Goal: Information Seeking & Learning: Learn about a topic

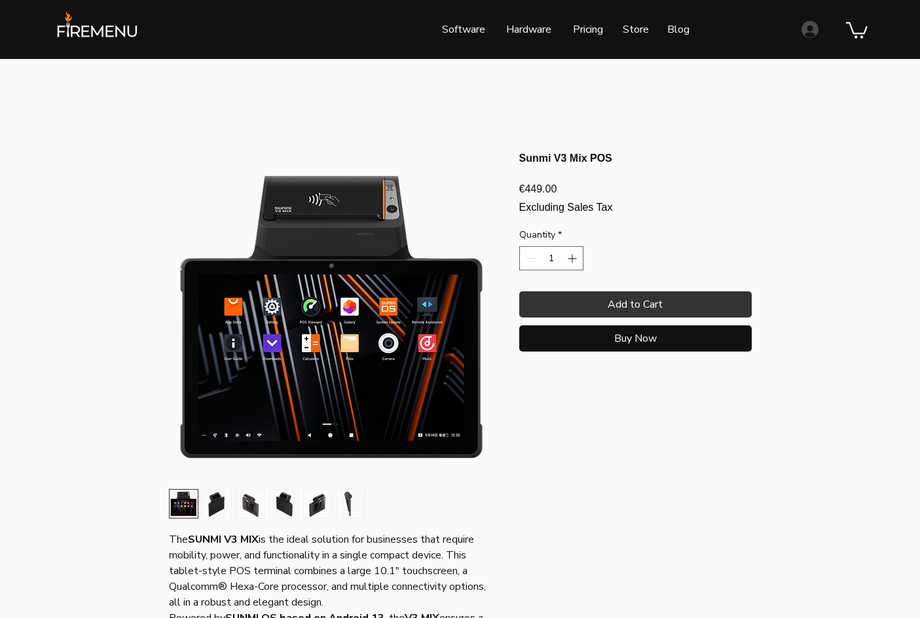
click at [217, 500] on img "button" at bounding box center [217, 504] width 28 height 28
click at [229, 501] on img "2 / 6" at bounding box center [217, 504] width 28 height 28
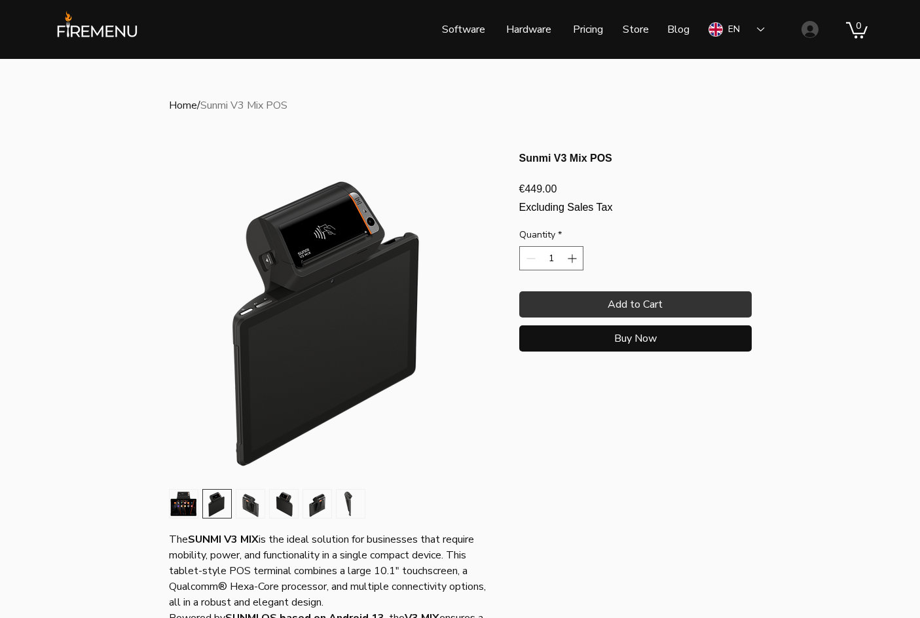
click at [253, 506] on img "3 / 6" at bounding box center [250, 504] width 28 height 28
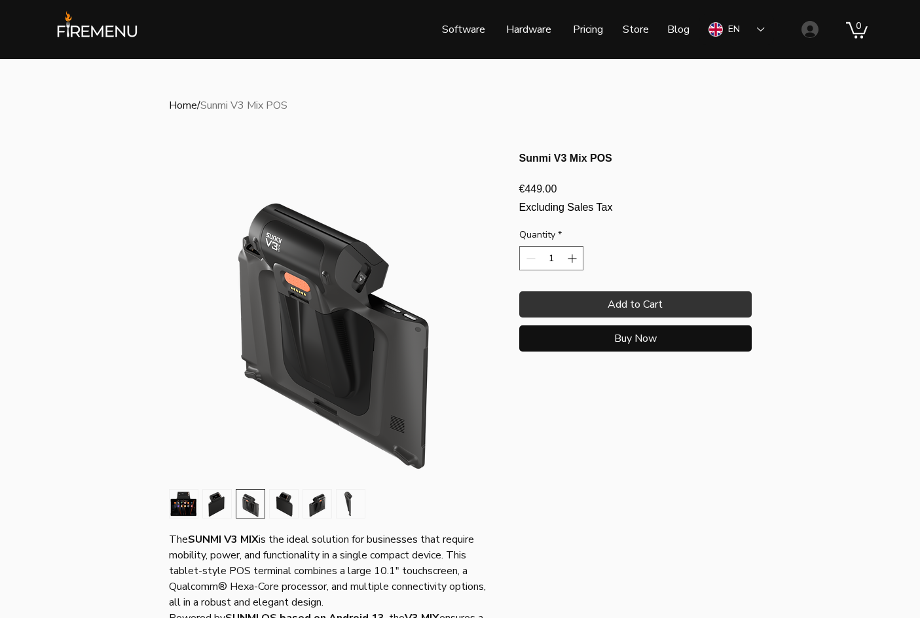
click at [272, 506] on img "4 / 6" at bounding box center [284, 504] width 28 height 28
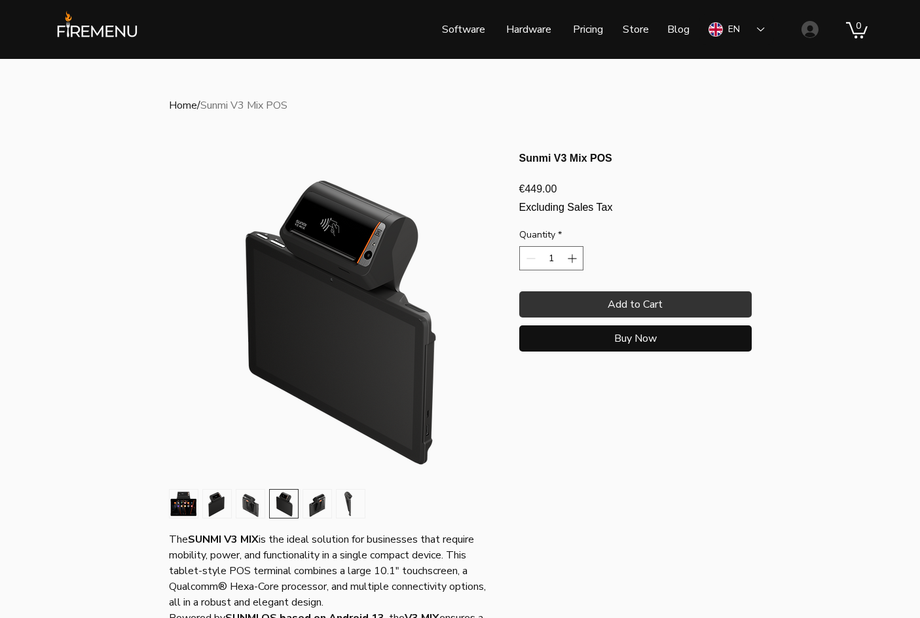
click at [311, 508] on img "5 / 6" at bounding box center [317, 504] width 28 height 28
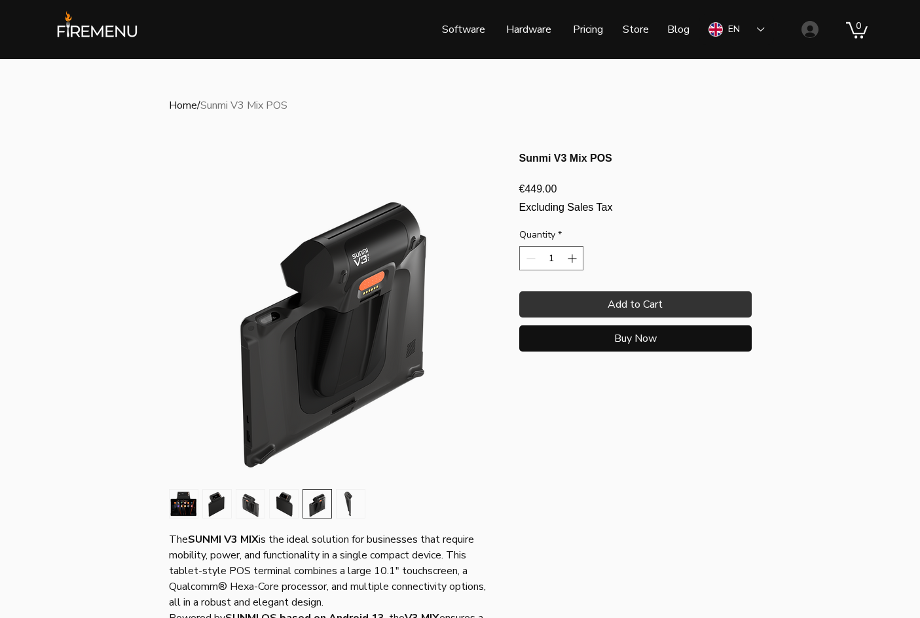
click at [354, 512] on img "6 / 6" at bounding box center [351, 504] width 28 height 28
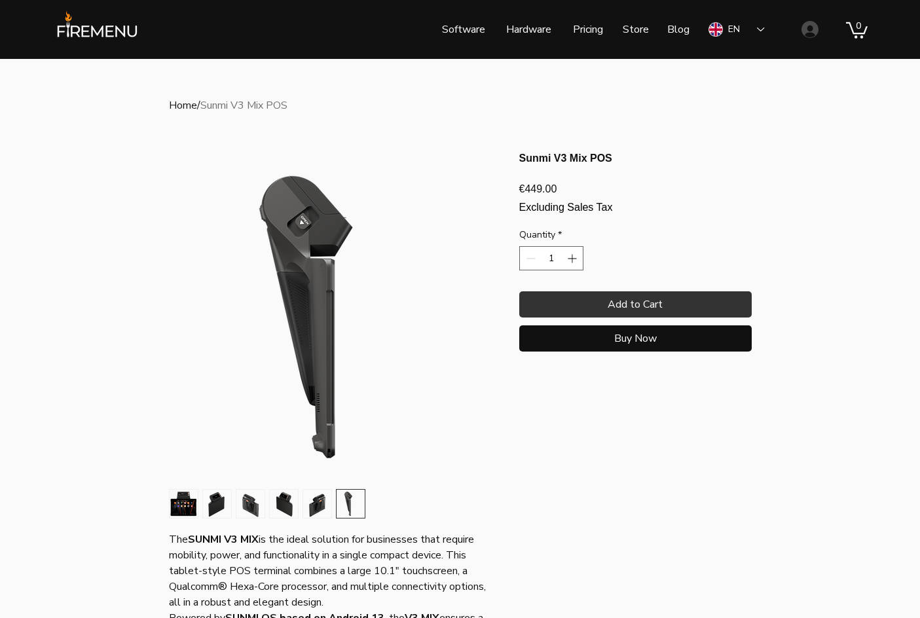
click at [319, 509] on img "5 / 6" at bounding box center [317, 504] width 28 height 28
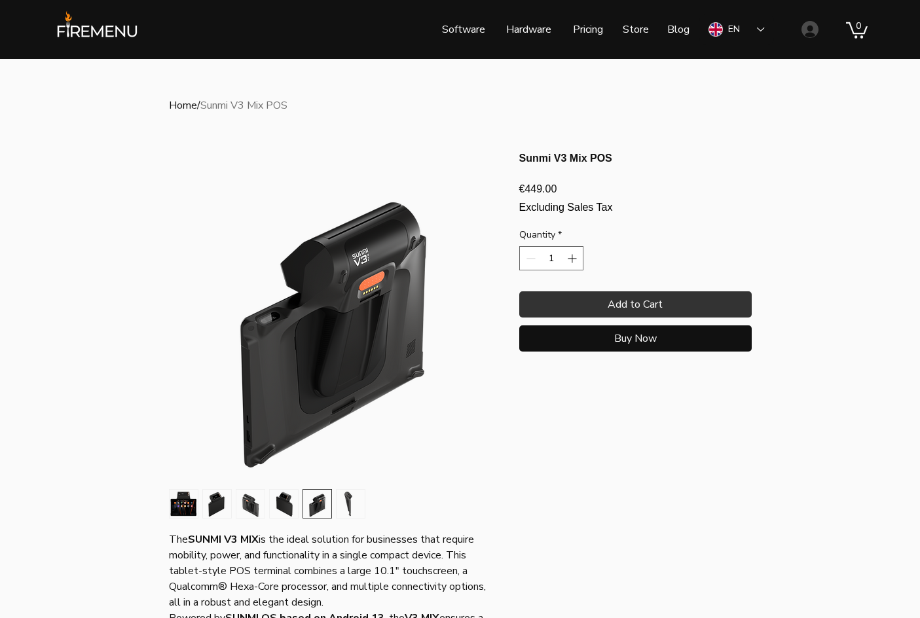
click at [215, 500] on img "2 / 6" at bounding box center [217, 504] width 28 height 28
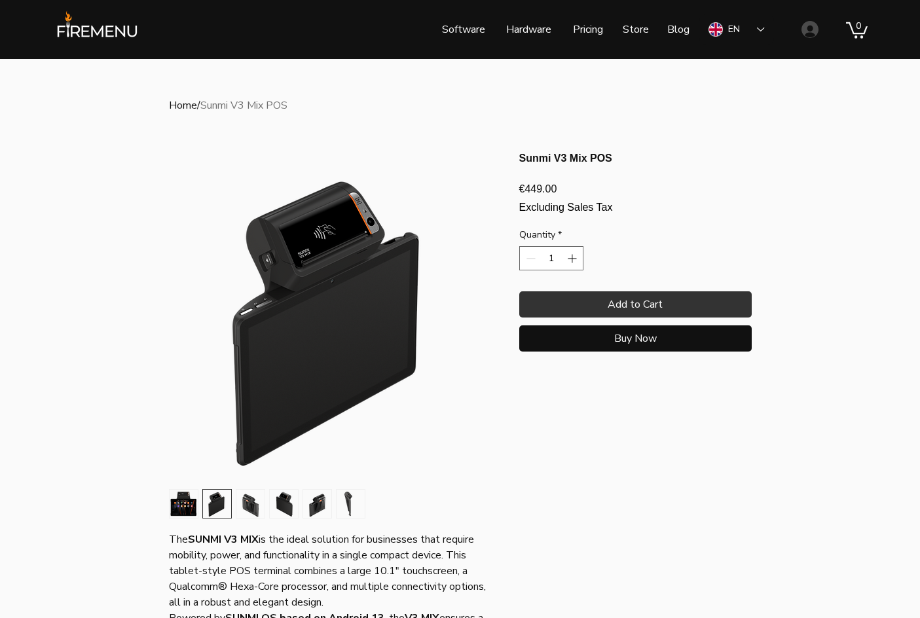
click at [286, 302] on img "main content" at bounding box center [333, 316] width 327 height 327
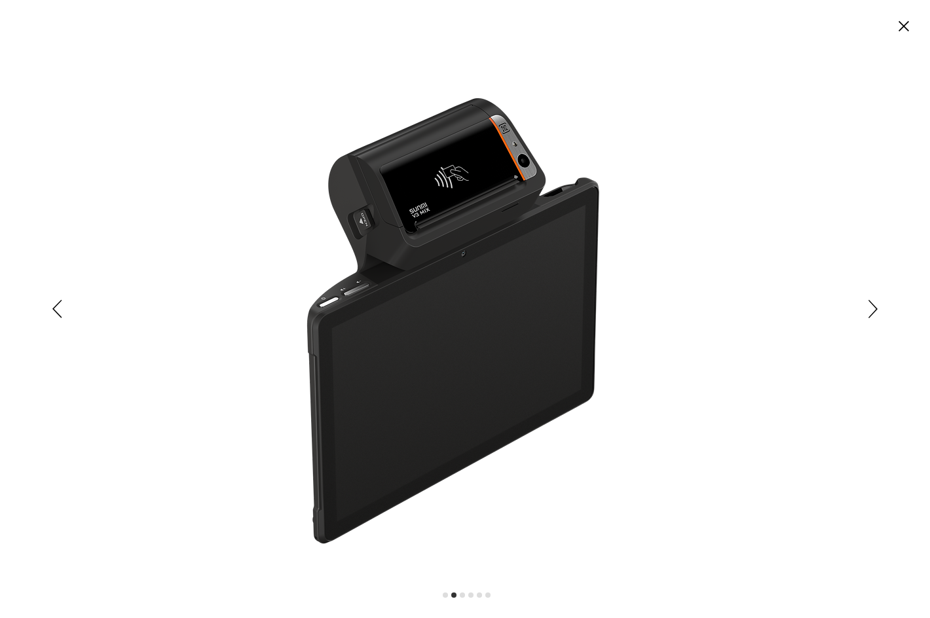
click at [62, 310] on icon "Previous" at bounding box center [57, 309] width 10 height 18
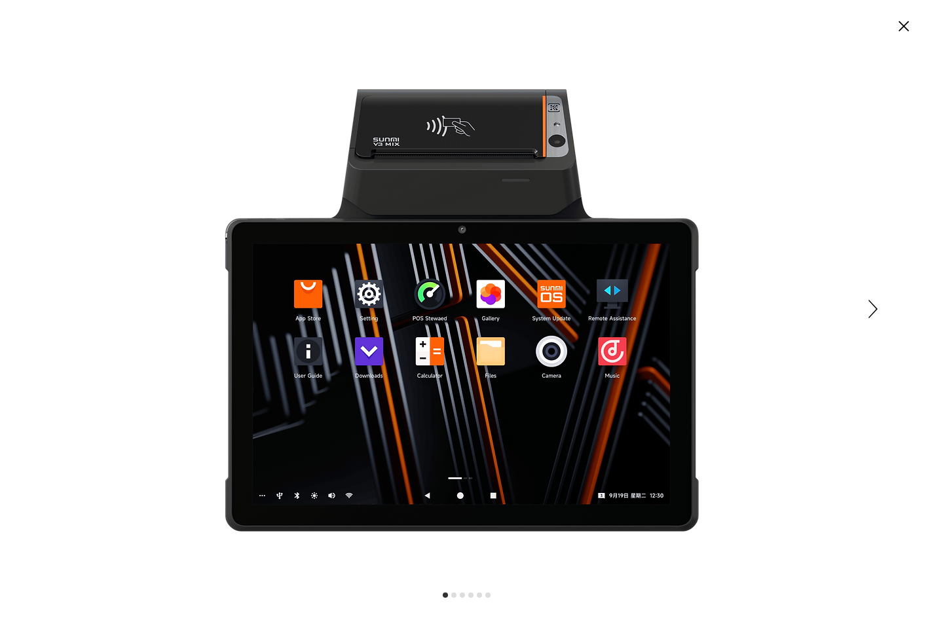
click at [876, 308] on icon "Next" at bounding box center [872, 309] width 9 height 18
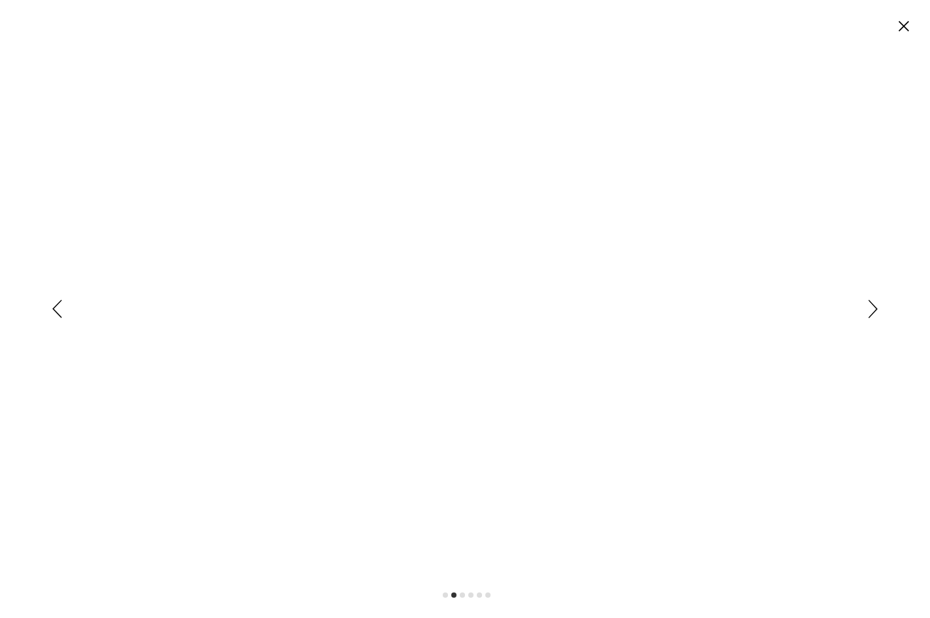
click at [876, 308] on icon "Next" at bounding box center [872, 309] width 9 height 18
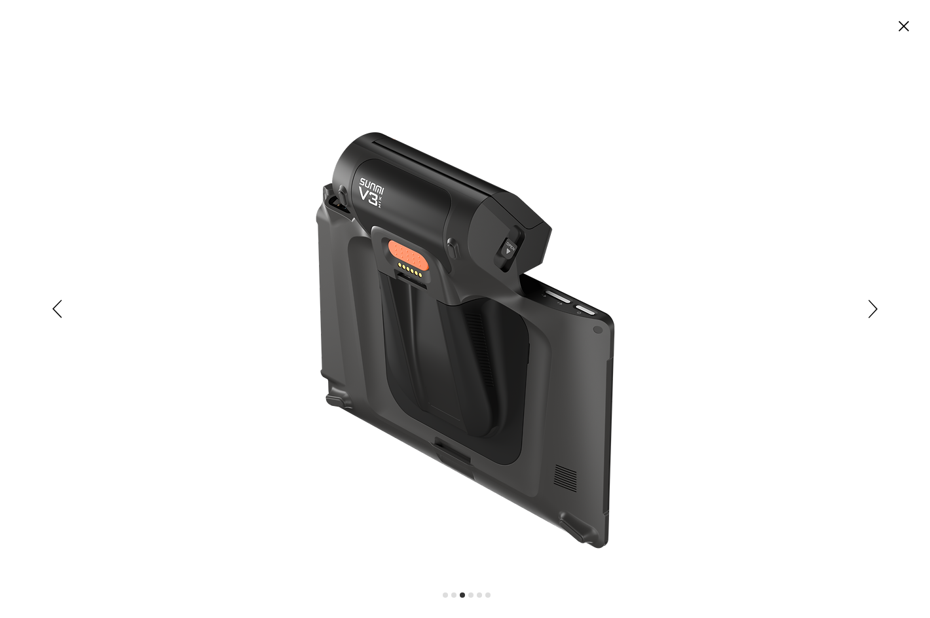
click at [863, 307] on div "Expanded media viewer" at bounding box center [465, 309] width 930 height 618
click at [869, 307] on icon "Next" at bounding box center [872, 309] width 9 height 18
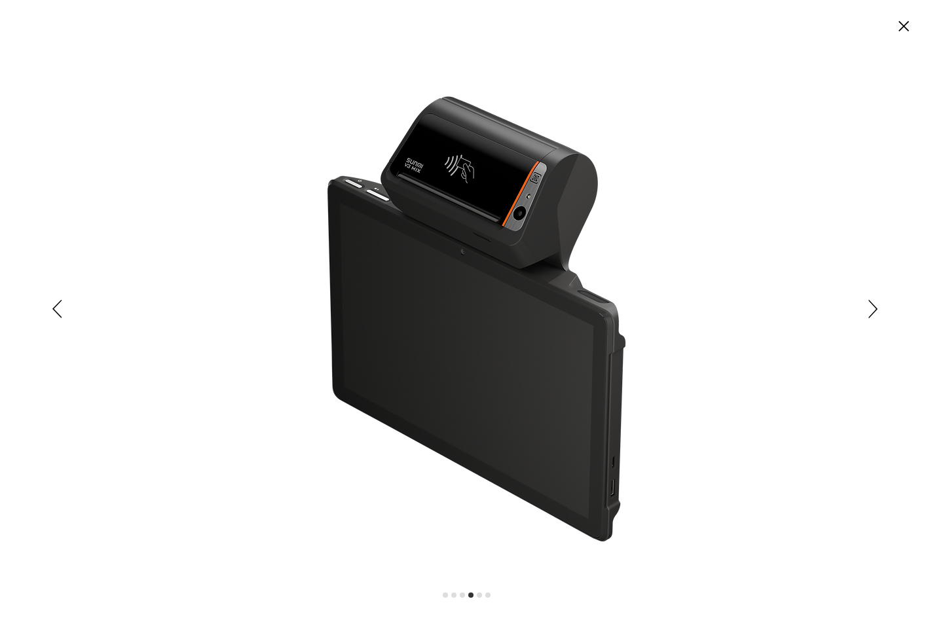
click at [873, 308] on icon "Next" at bounding box center [872, 309] width 9 height 18
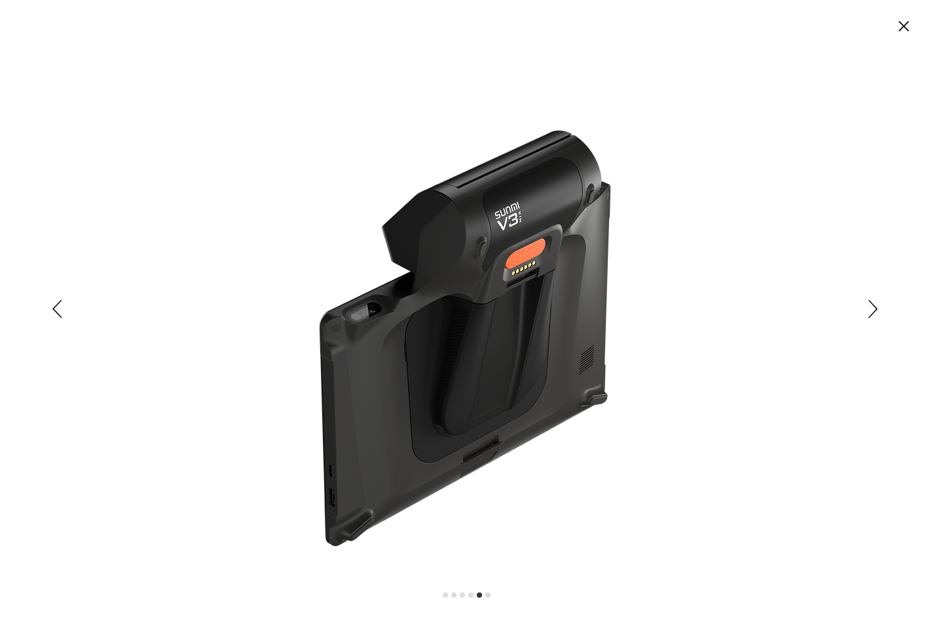
click at [865, 309] on div "Expanded media viewer" at bounding box center [465, 309] width 930 height 618
click at [871, 309] on icon "Next" at bounding box center [872, 309] width 9 height 18
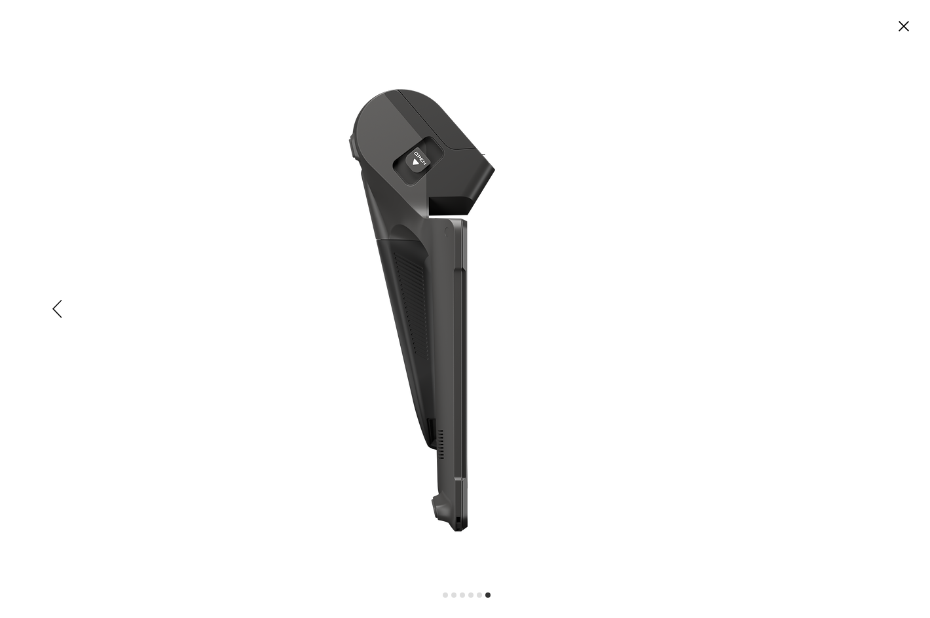
click at [903, 25] on icon "Close" at bounding box center [904, 26] width 10 height 10
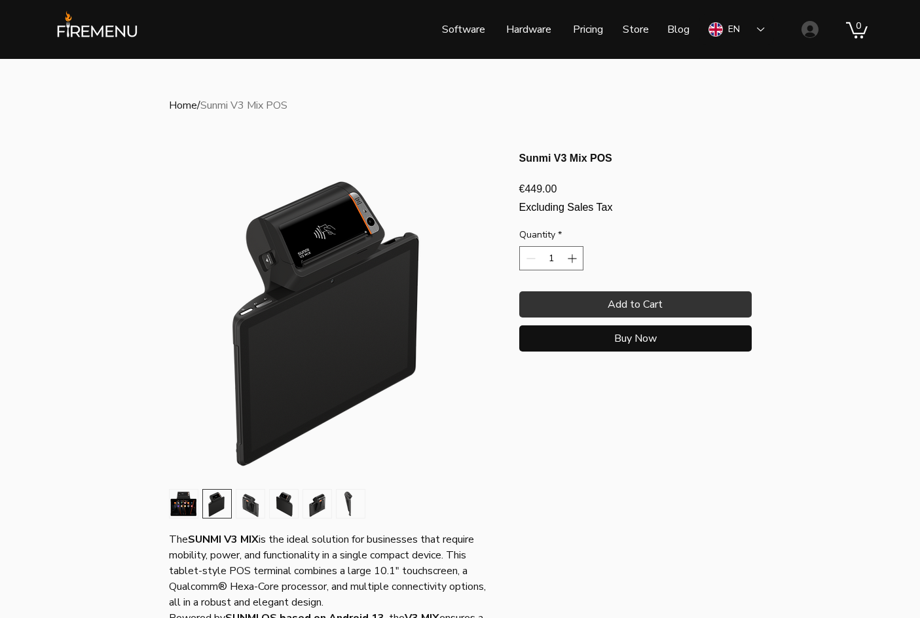
click at [176, 103] on link "Home" at bounding box center [183, 105] width 28 height 14
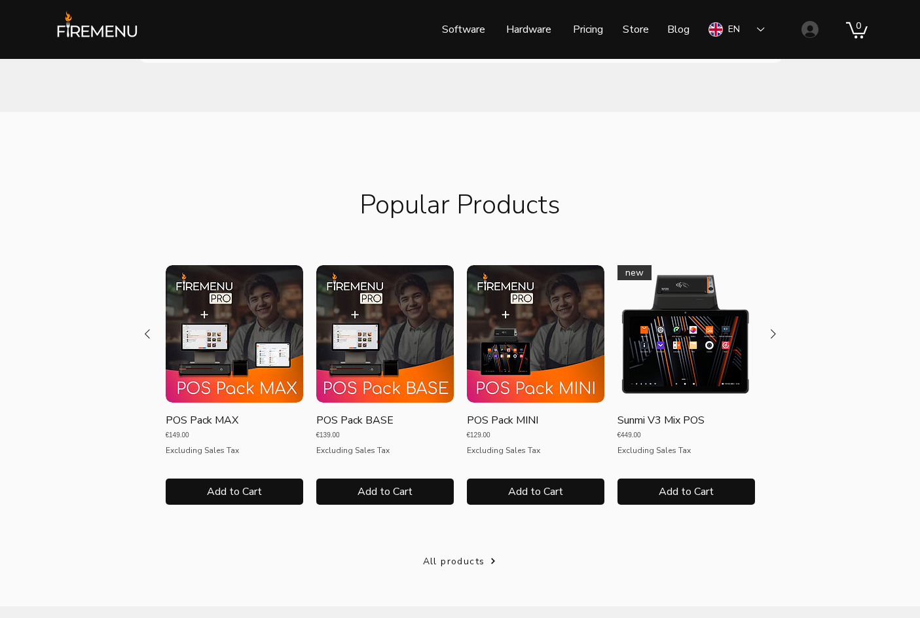
scroll to position [1899, 0]
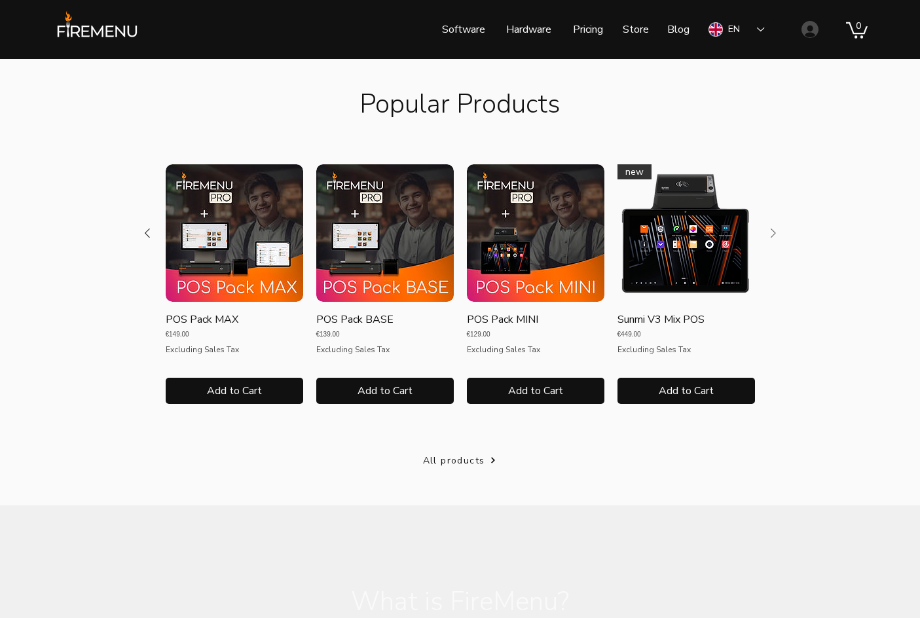
click at [775, 239] on icon "Next Product" at bounding box center [774, 233] width 16 height 16
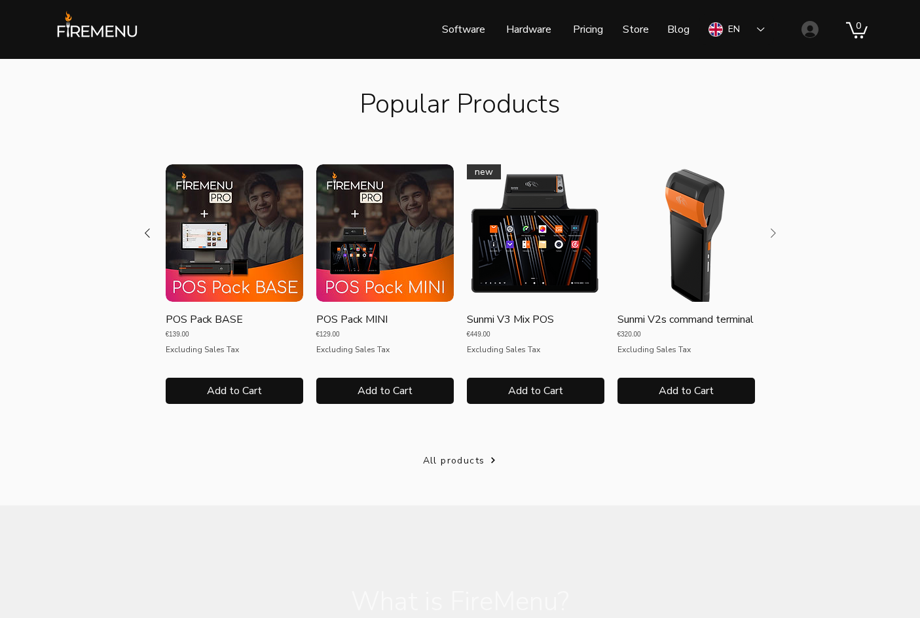
click at [775, 239] on icon "Next Product" at bounding box center [774, 233] width 16 height 16
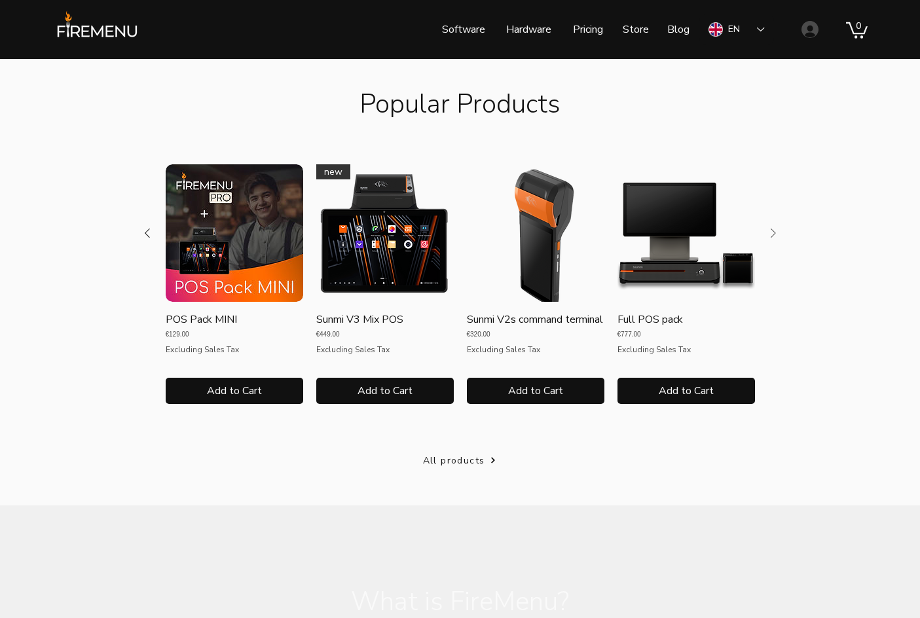
click at [775, 239] on icon "Next Product" at bounding box center [774, 233] width 16 height 16
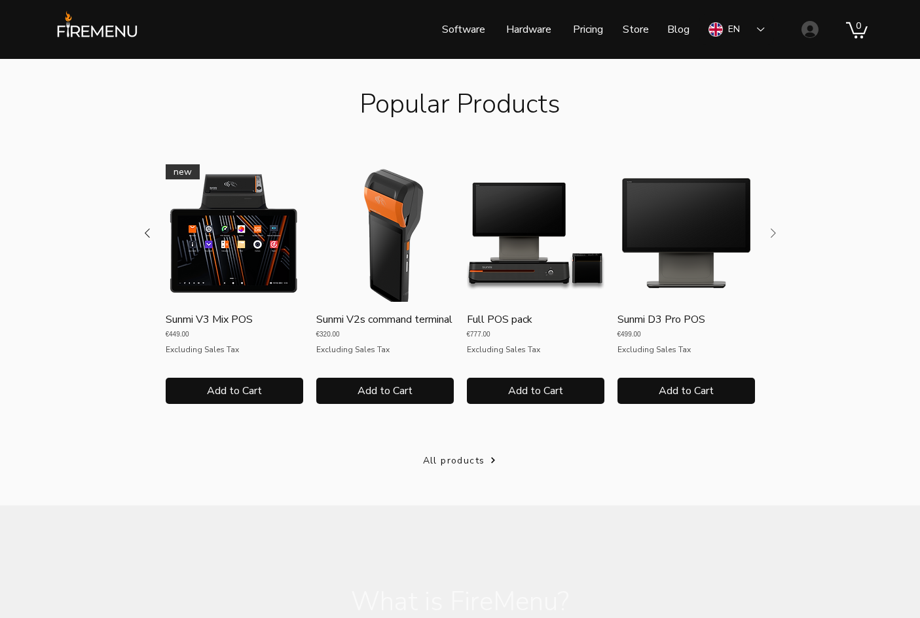
click at [775, 239] on icon "Next Product" at bounding box center [774, 233] width 16 height 16
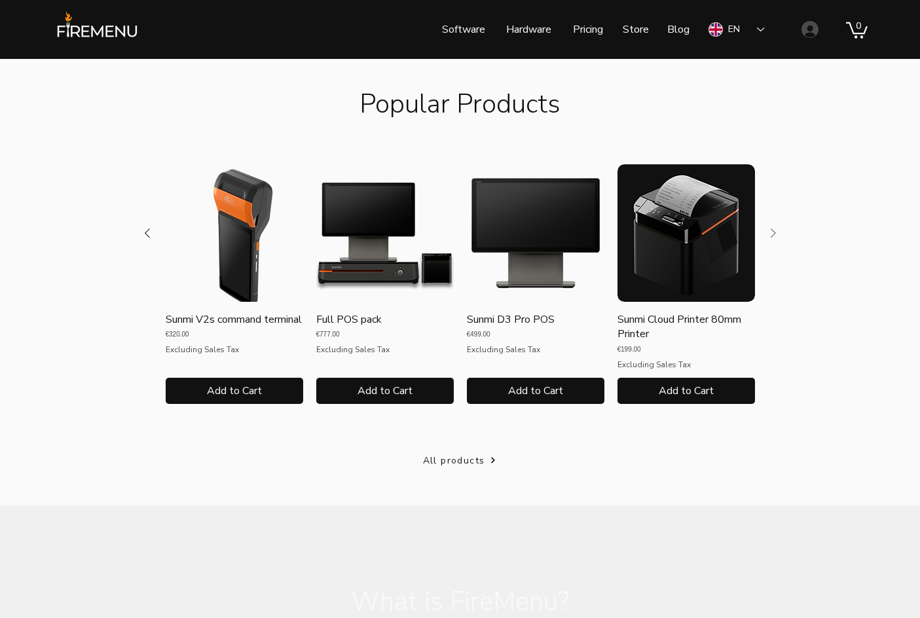
click at [775, 239] on icon "Next Product" at bounding box center [774, 233] width 16 height 16
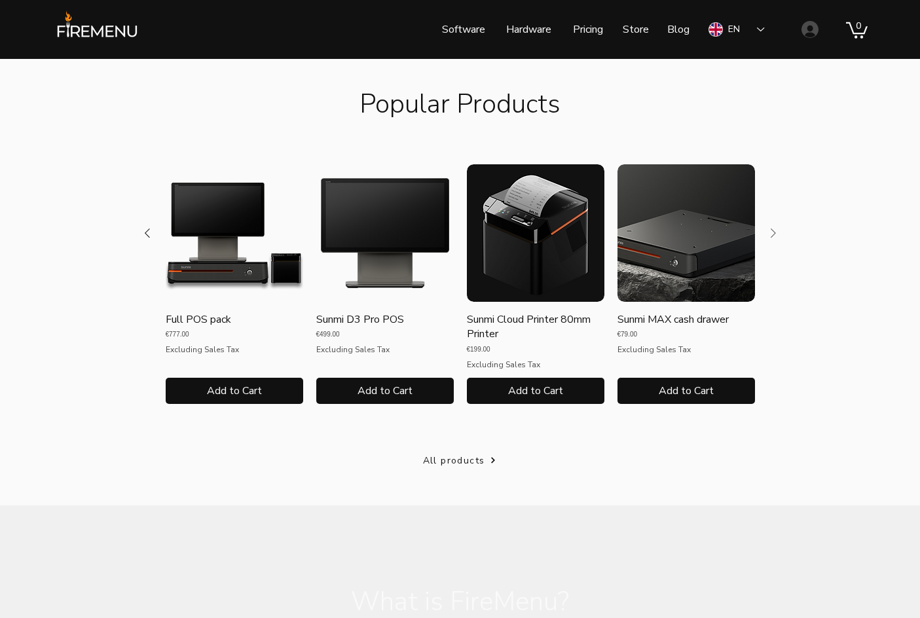
click at [775, 239] on icon "Next Product" at bounding box center [774, 233] width 16 height 16
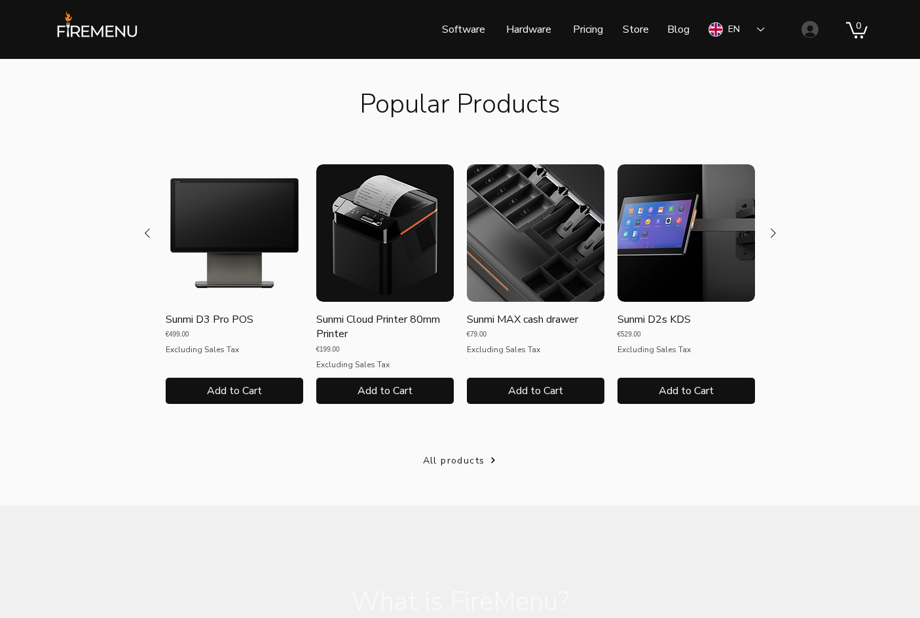
click at [549, 253] on img "Sunmi MAX cash drawer gallery" at bounding box center [536, 233] width 138 height 138
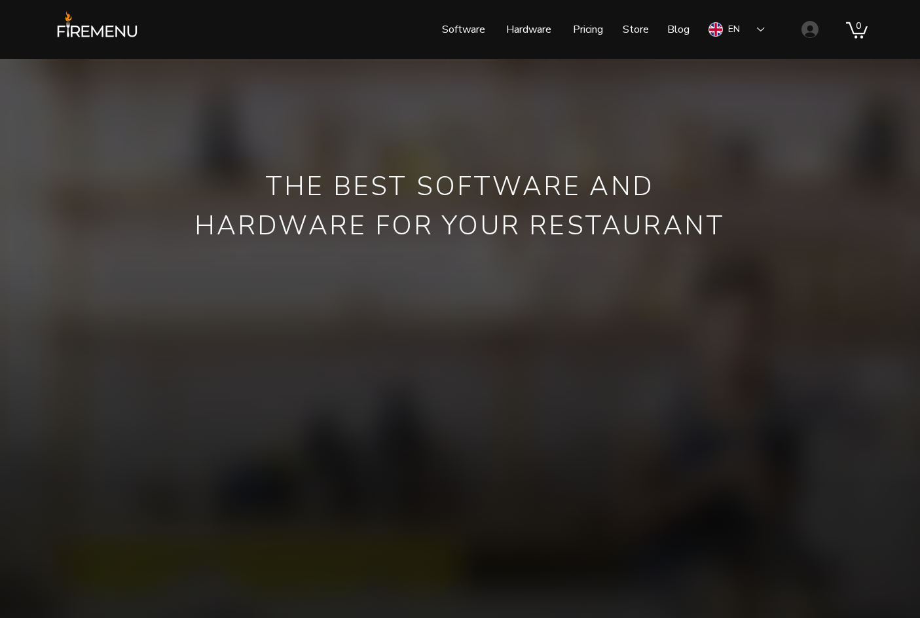
scroll to position [1899, 0]
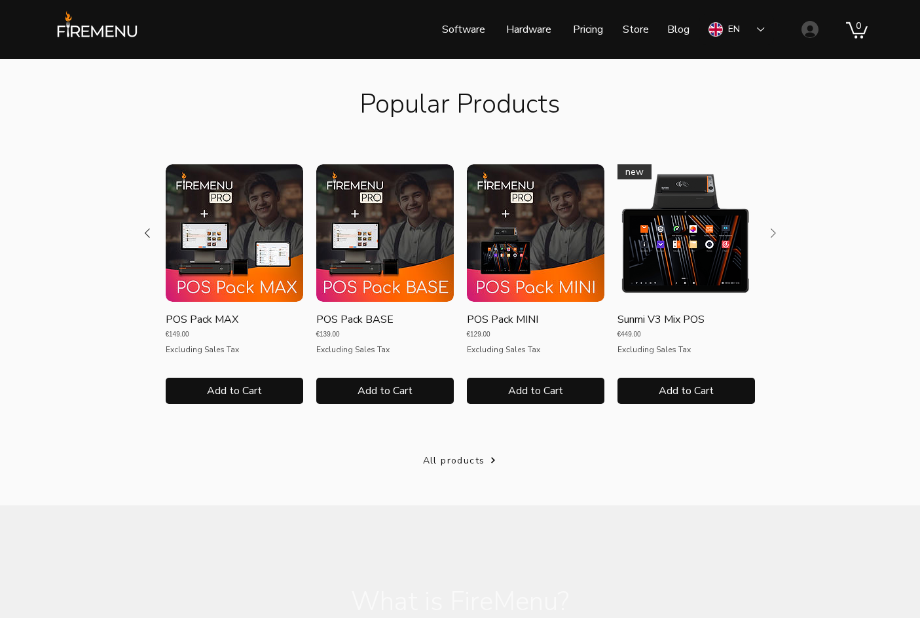
click at [775, 229] on icon "Next Product" at bounding box center [774, 233] width 16 height 16
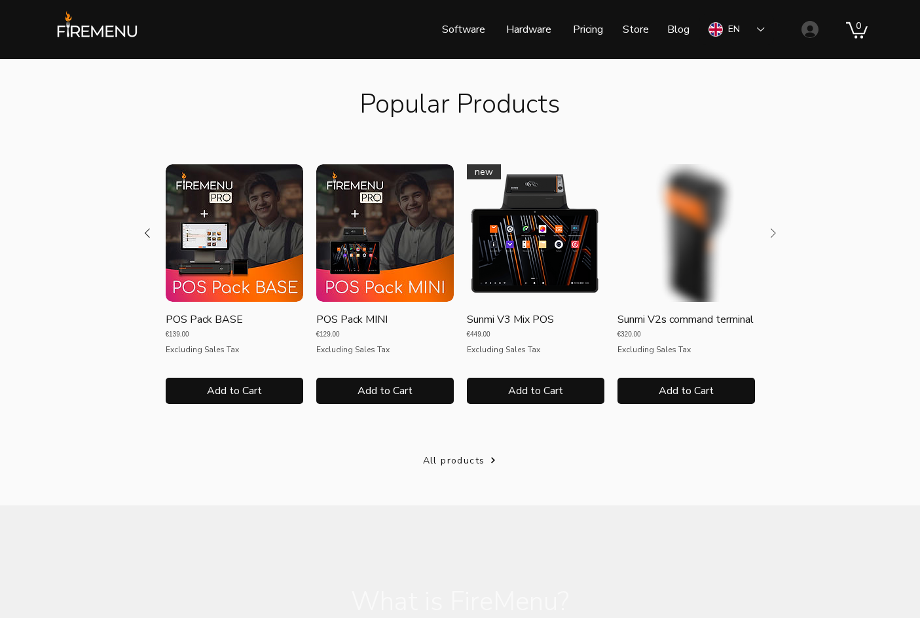
click at [775, 229] on icon "Next Product" at bounding box center [774, 233] width 16 height 16
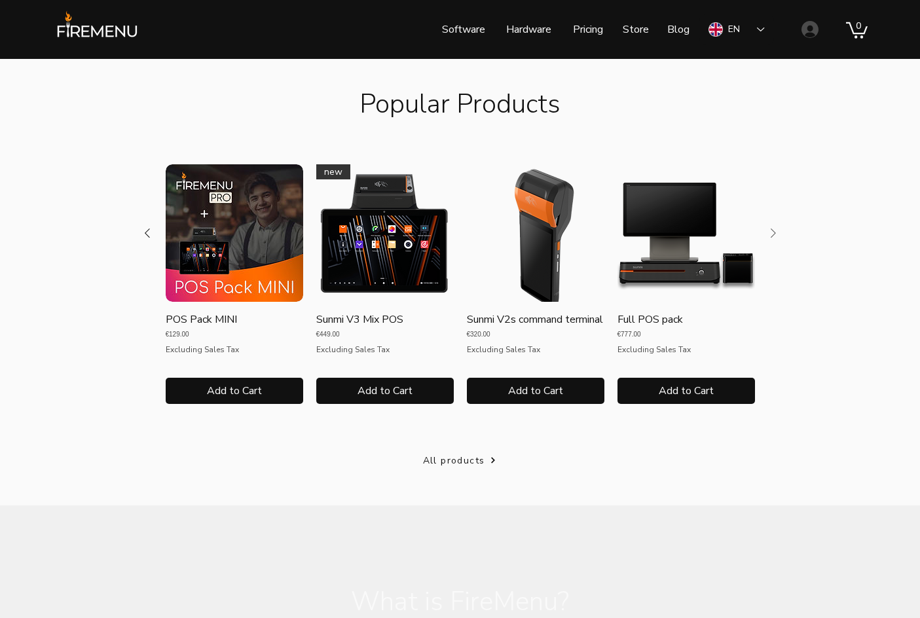
click at [775, 229] on icon "Next Product" at bounding box center [774, 233] width 16 height 16
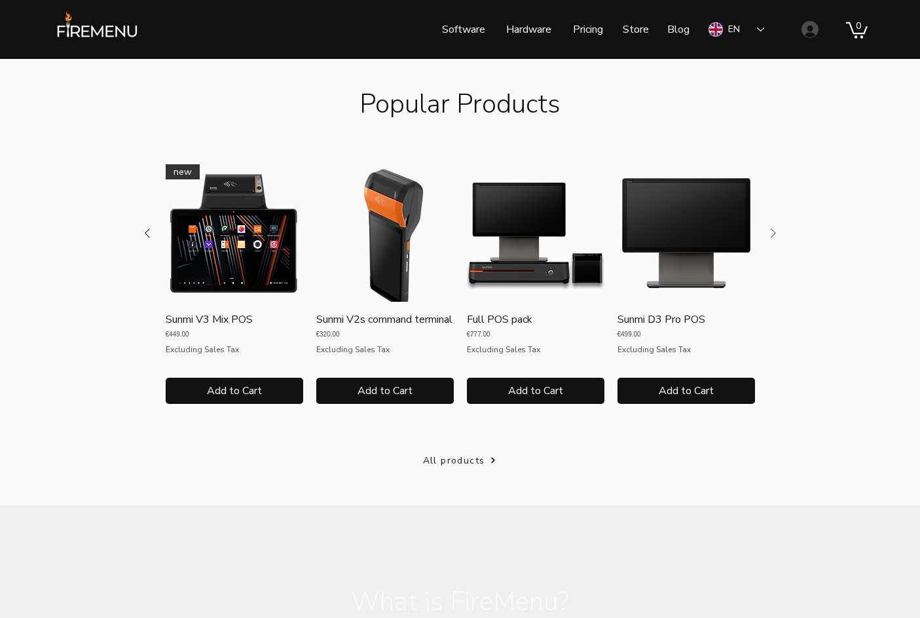
click at [775, 229] on icon "Next Product" at bounding box center [774, 233] width 16 height 16
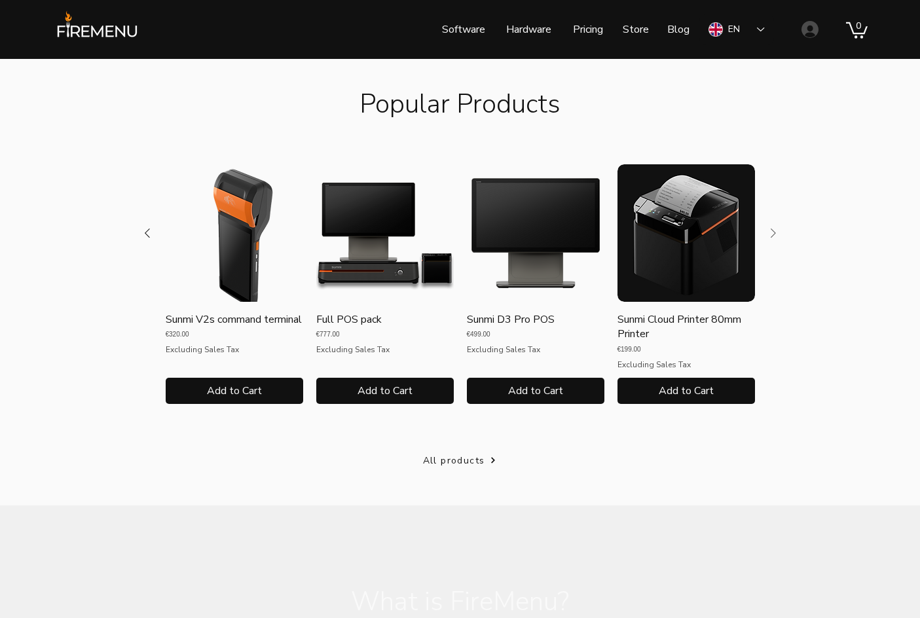
click at [775, 229] on icon "Next Product" at bounding box center [774, 233] width 16 height 16
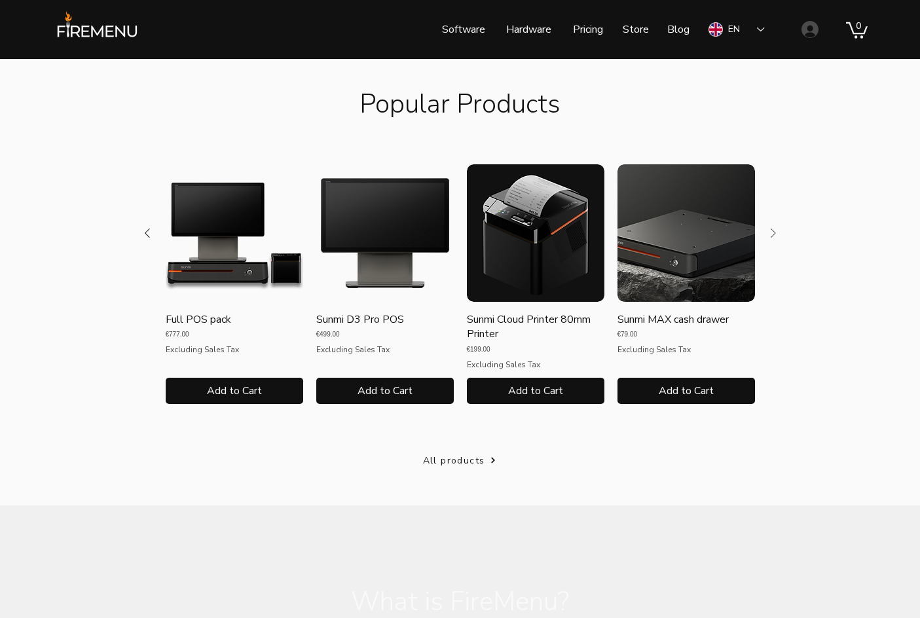
click at [775, 229] on icon "Next Product" at bounding box center [774, 233] width 16 height 16
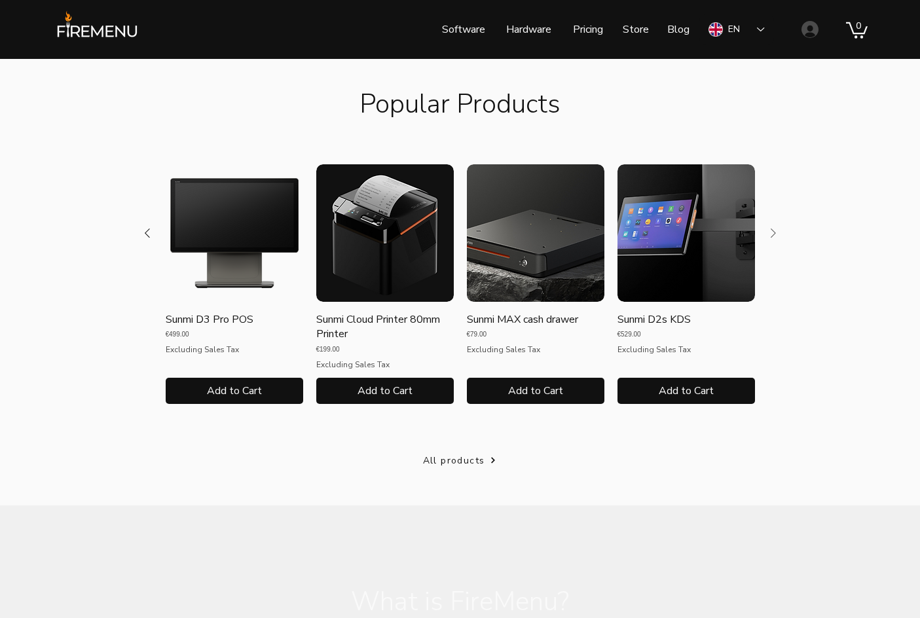
click at [775, 229] on icon "Next Product" at bounding box center [774, 233] width 16 height 16
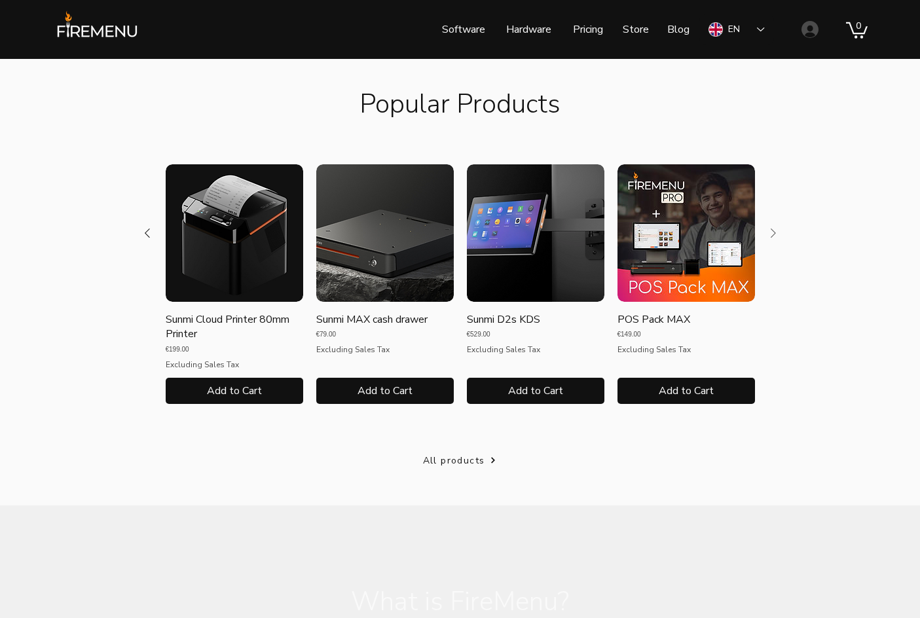
click at [775, 229] on icon "Next Product" at bounding box center [774, 233] width 16 height 16
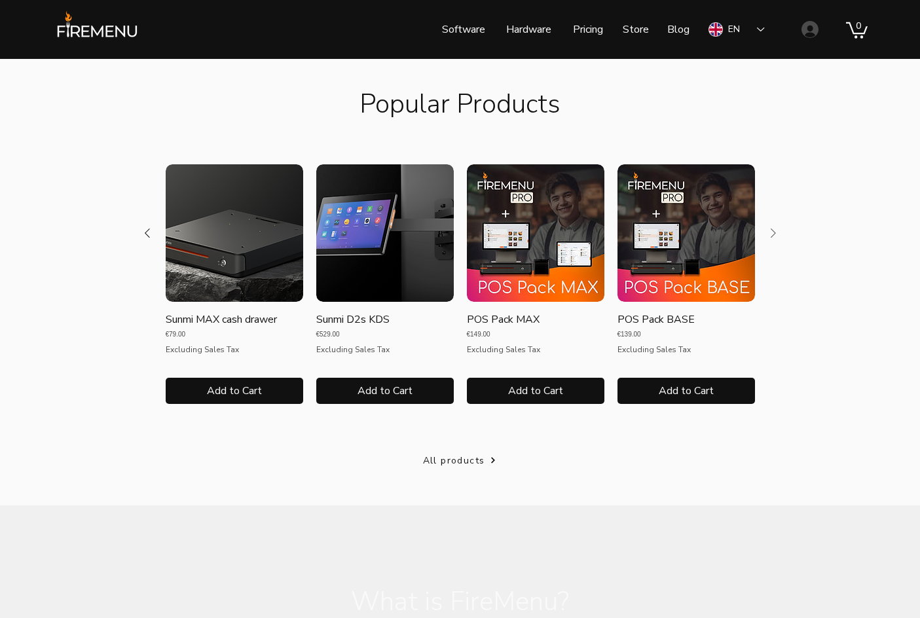
click at [775, 229] on icon "Next Product" at bounding box center [774, 233] width 16 height 16
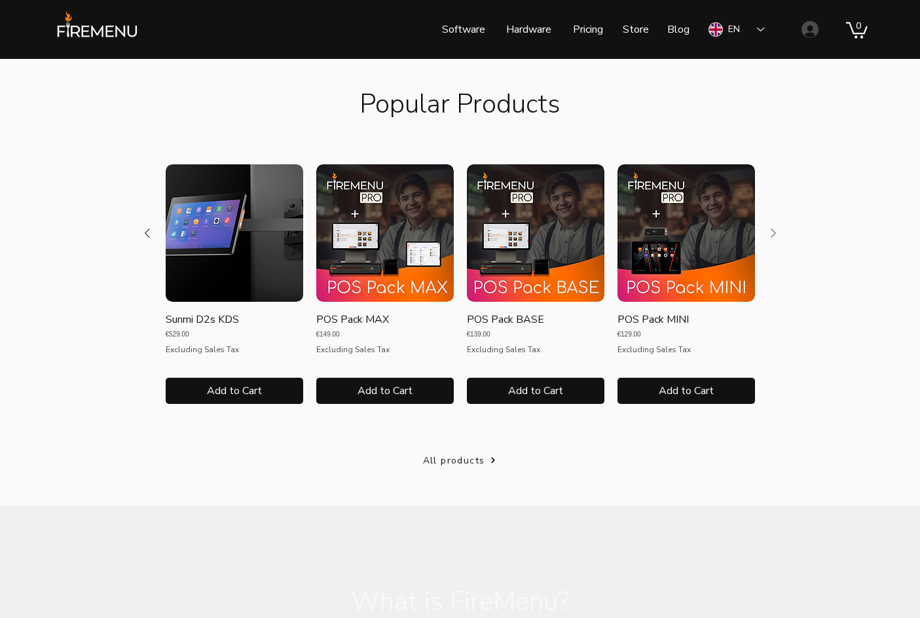
click at [775, 229] on icon "Next Product" at bounding box center [774, 233] width 16 height 16
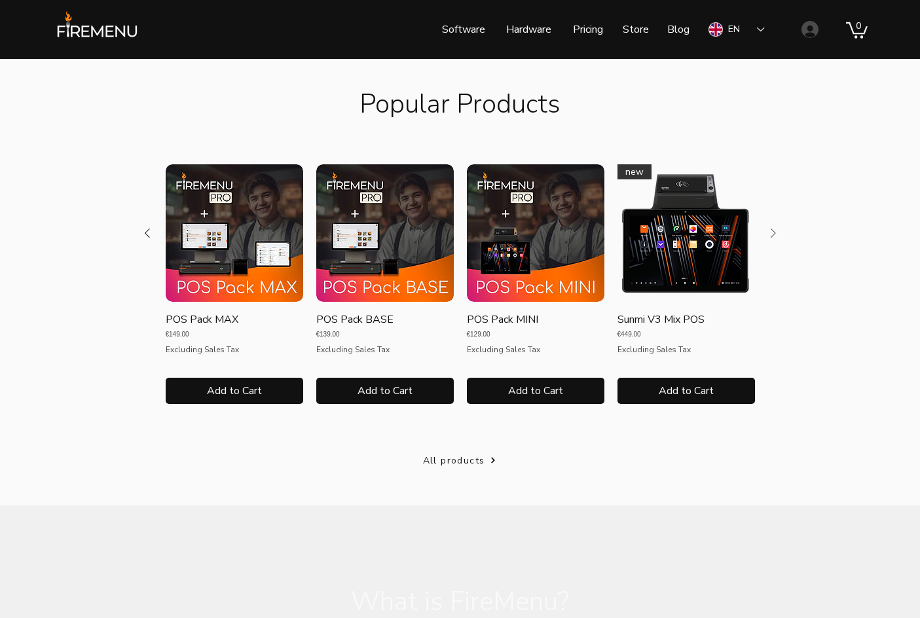
click at [775, 229] on icon "Next Product" at bounding box center [774, 233] width 16 height 16
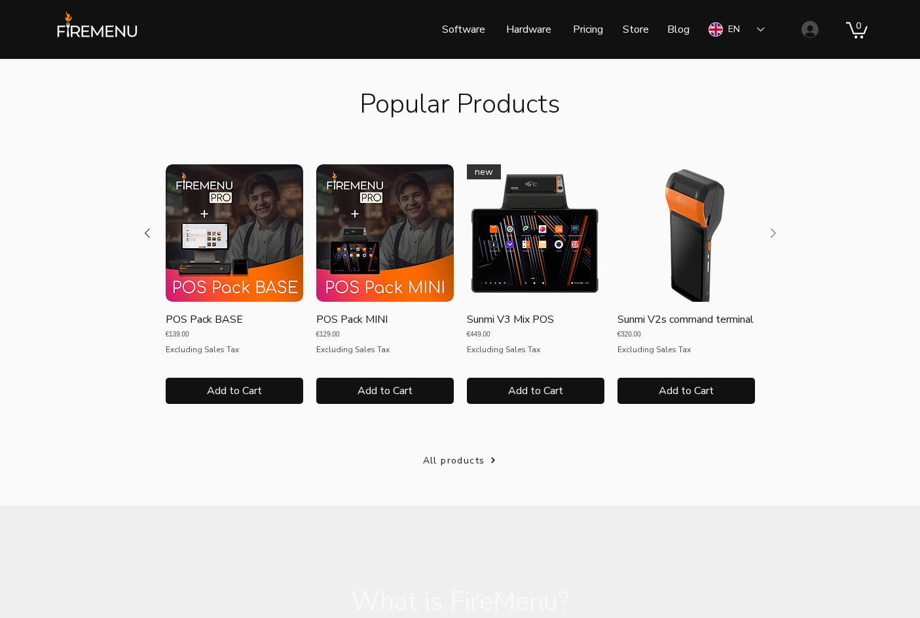
click at [775, 229] on icon "Next Product" at bounding box center [774, 233] width 16 height 16
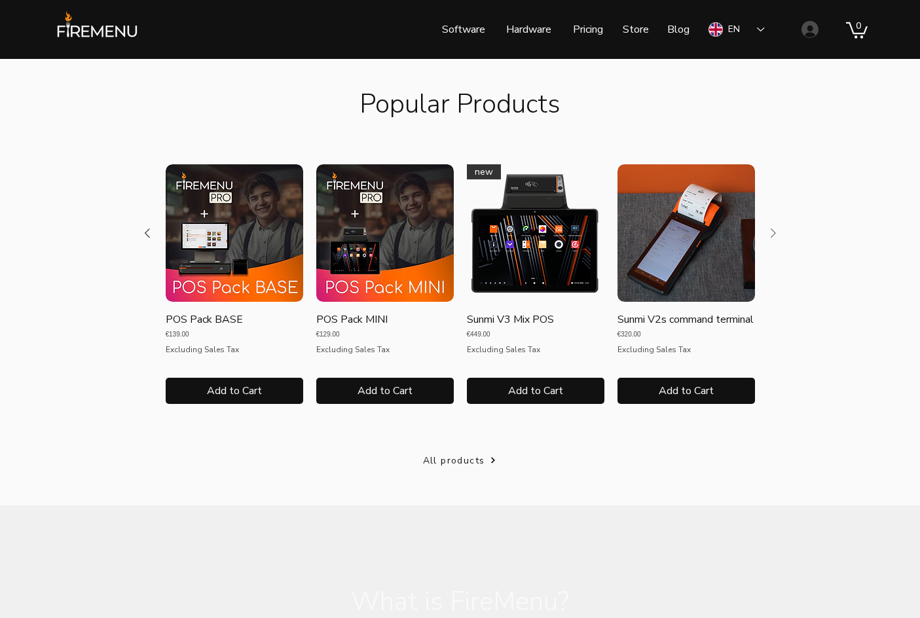
click at [688, 236] on img "Sunmi V2s command terminal gallery" at bounding box center [687, 233] width 138 height 138
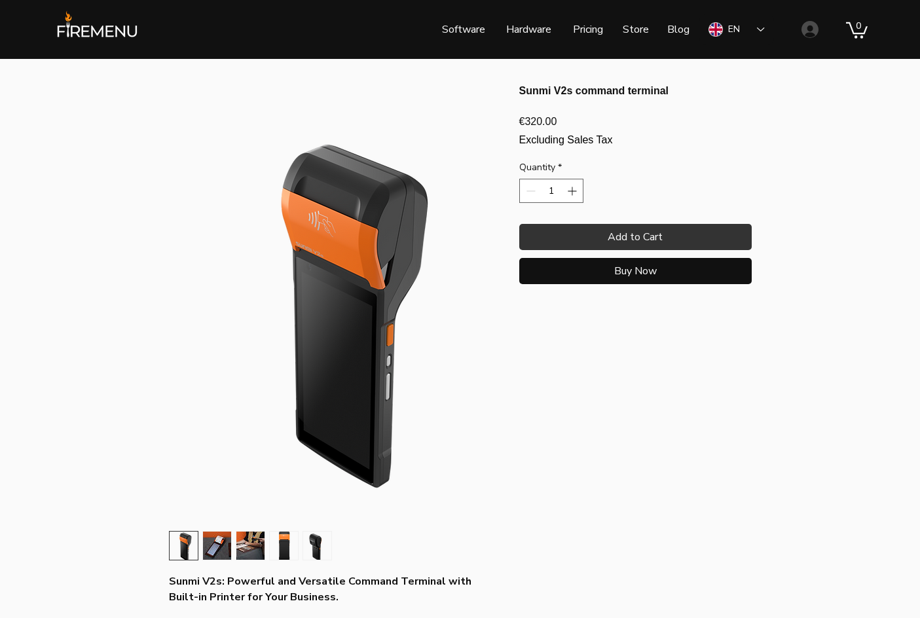
scroll to position [196, 0]
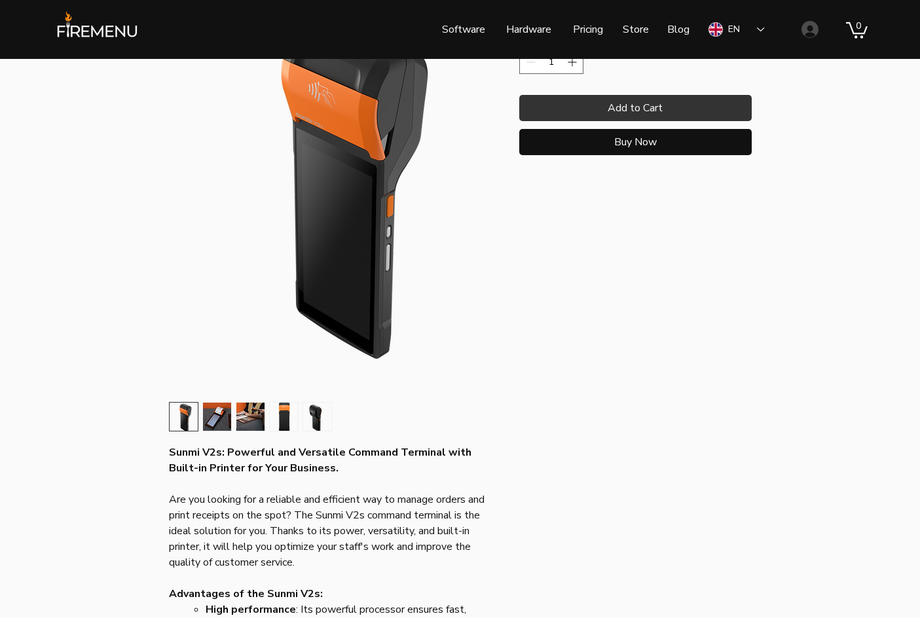
click at [280, 410] on img "4 / 5" at bounding box center [284, 417] width 28 height 28
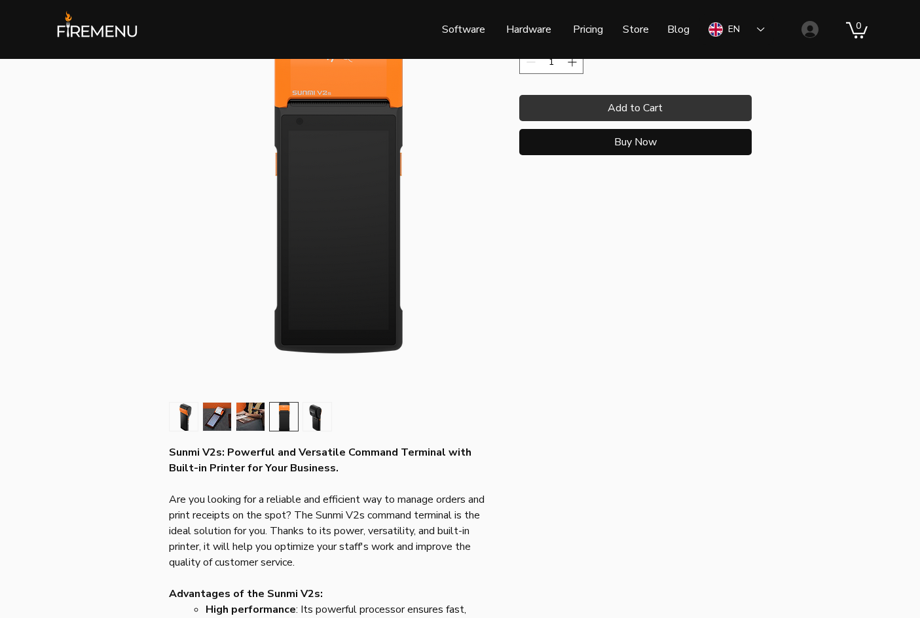
click at [320, 418] on img "5 / 5" at bounding box center [317, 417] width 28 height 28
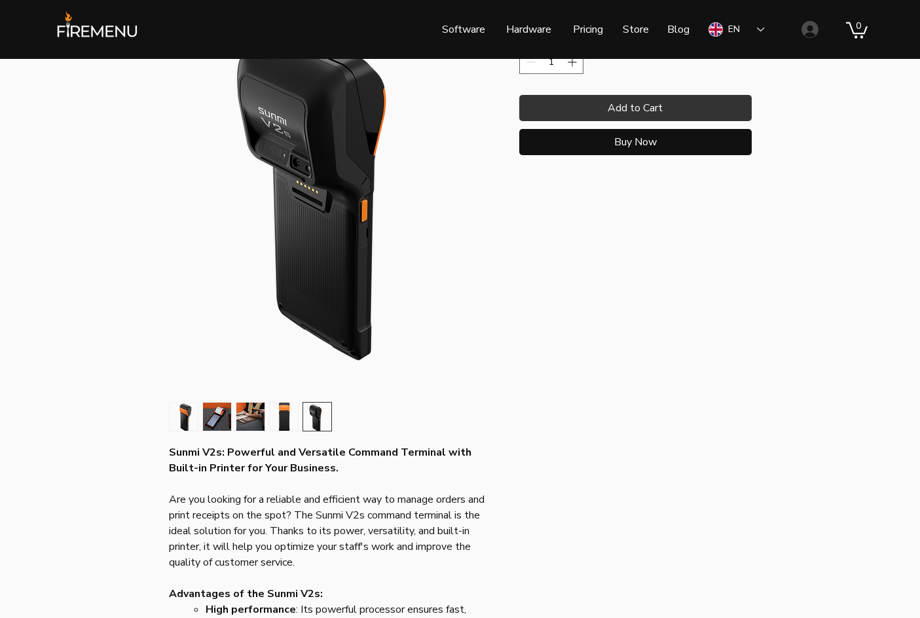
click at [285, 220] on img "main content" at bounding box center [333, 174] width 327 height 437
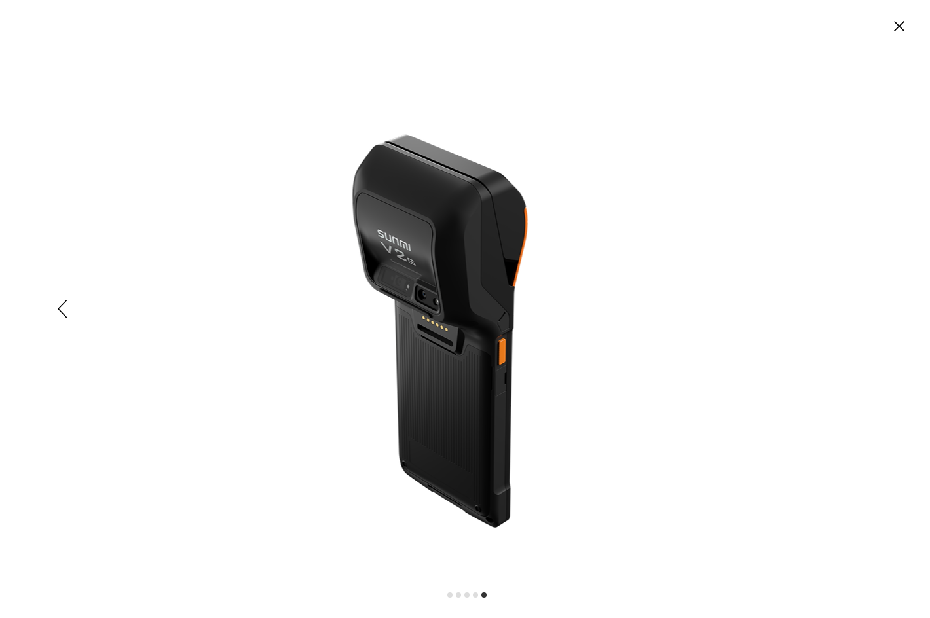
scroll to position [0, 0]
click at [454, 595] on ul "Expanded media viewer" at bounding box center [465, 595] width 43 height 7
click at [451, 595] on li "Expanded media viewer" at bounding box center [449, 595] width 5 height 5
click at [58, 310] on icon "Previous" at bounding box center [57, 309] width 10 height 18
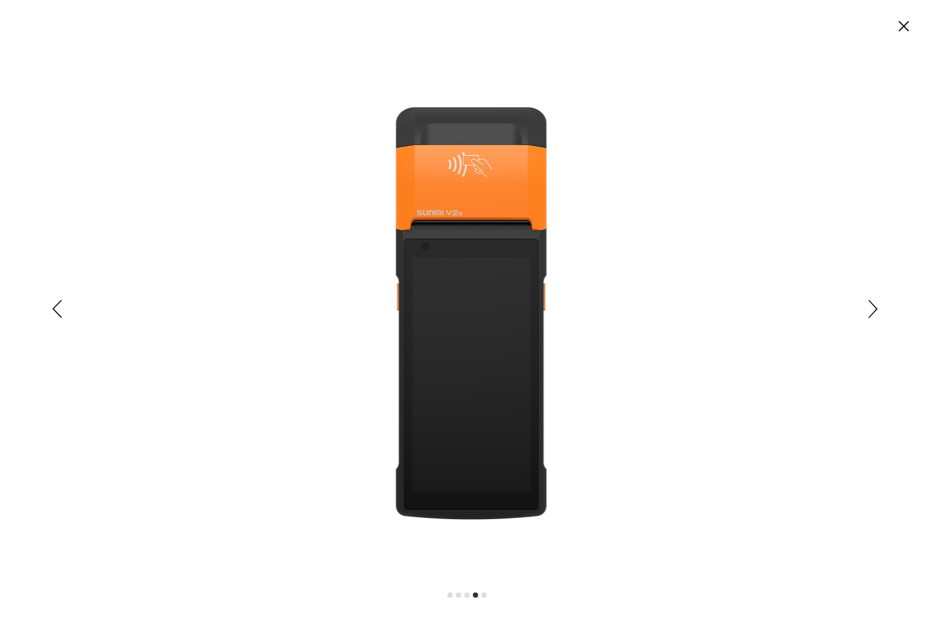
click at [58, 310] on icon "Previous" at bounding box center [57, 309] width 10 height 18
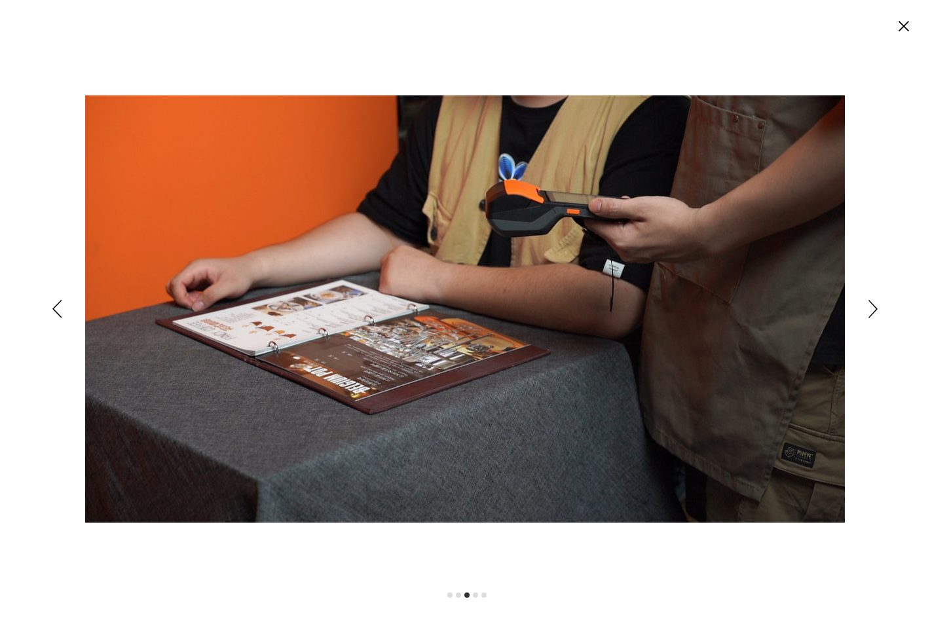
click at [58, 310] on icon "Previous" at bounding box center [57, 309] width 10 height 18
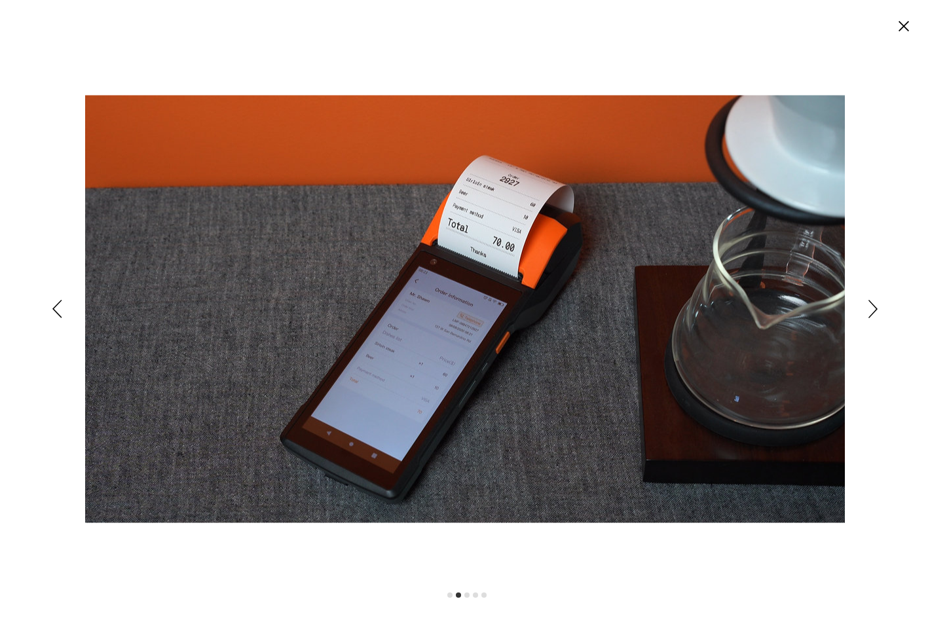
click at [58, 310] on icon "Previous" at bounding box center [57, 309] width 10 height 18
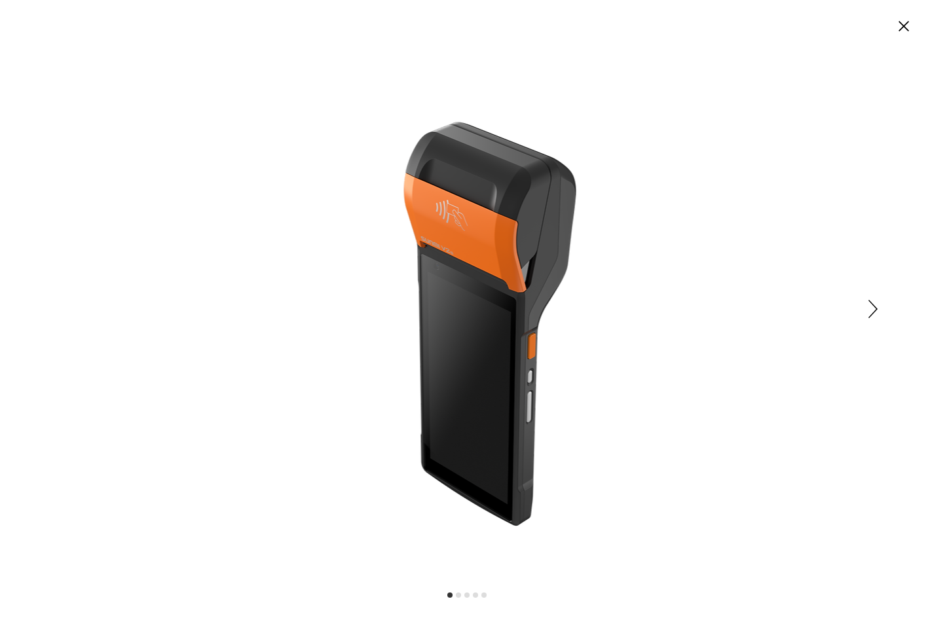
click at [877, 314] on icon "Next" at bounding box center [872, 309] width 9 height 18
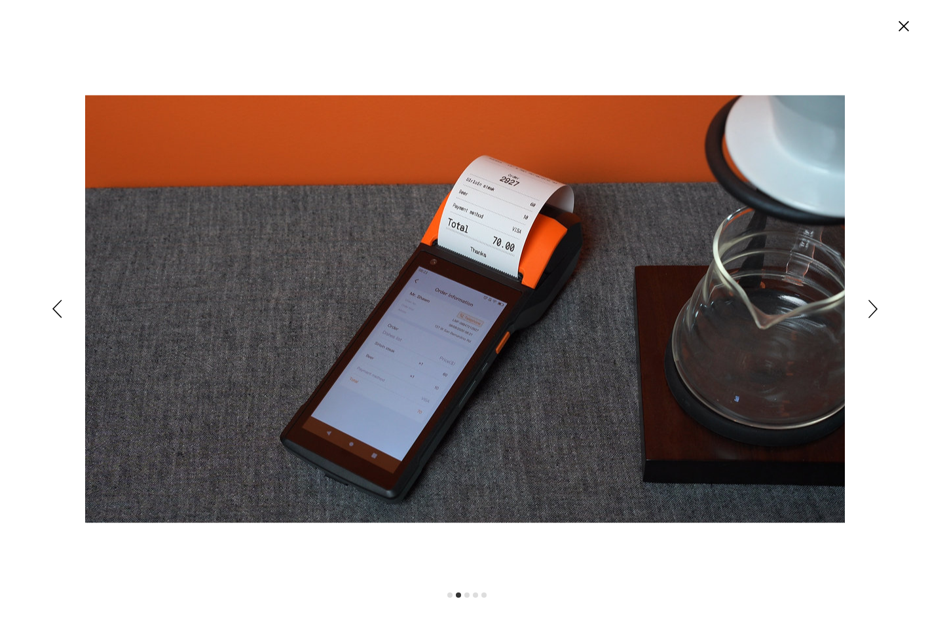
click at [874, 312] on icon "Next" at bounding box center [872, 309] width 9 height 18
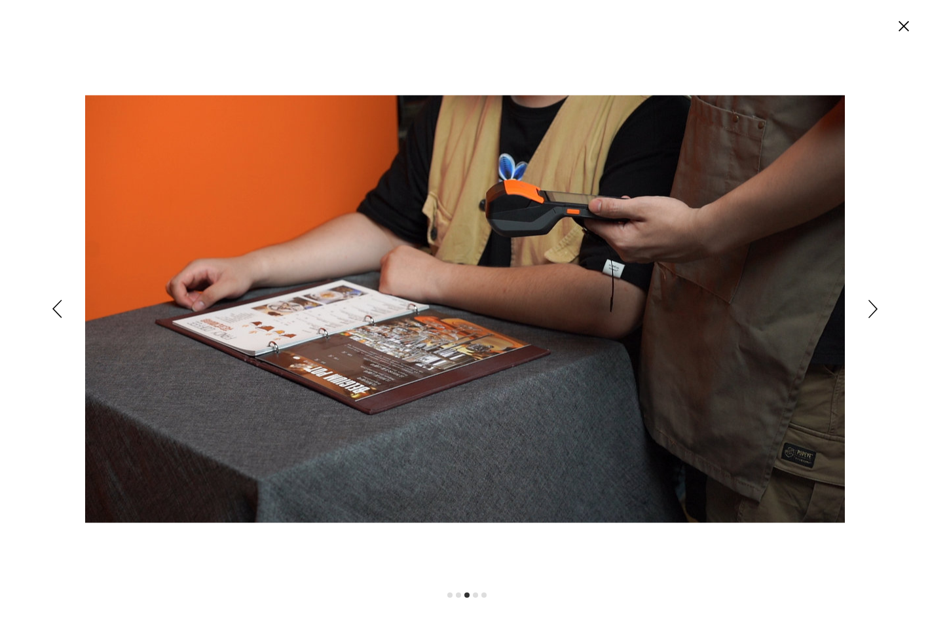
click at [874, 312] on icon "Next" at bounding box center [872, 309] width 9 height 18
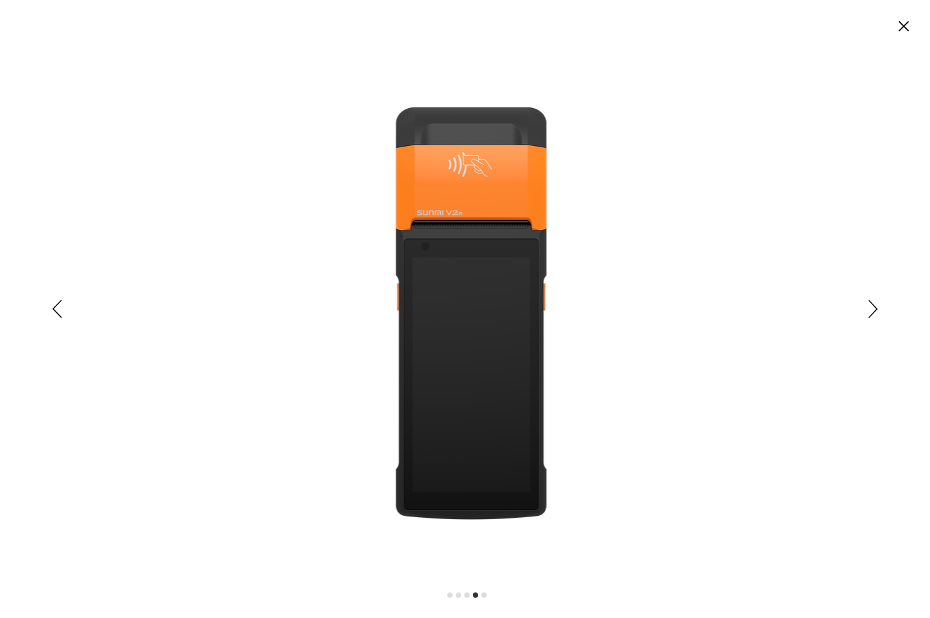
click at [869, 318] on icon "Next" at bounding box center [872, 309] width 9 height 18
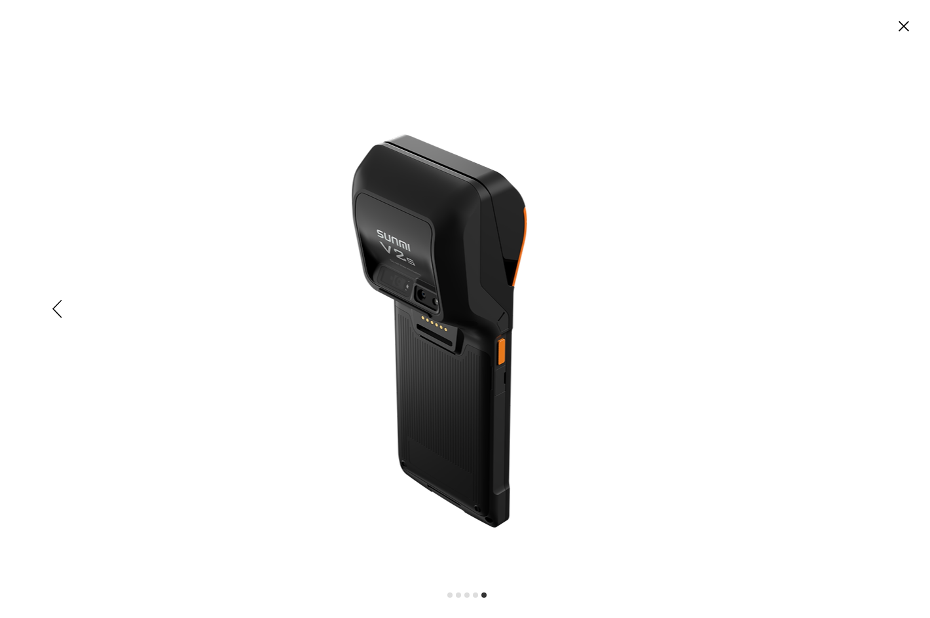
click at [897, 25] on circle "Close" at bounding box center [903, 26] width 21 height 21
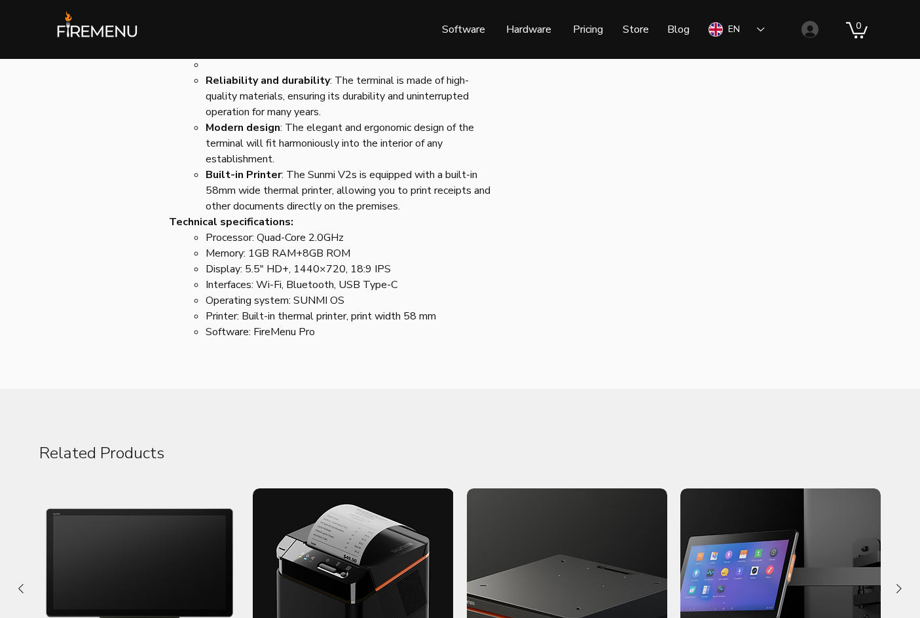
scroll to position [1310, 0]
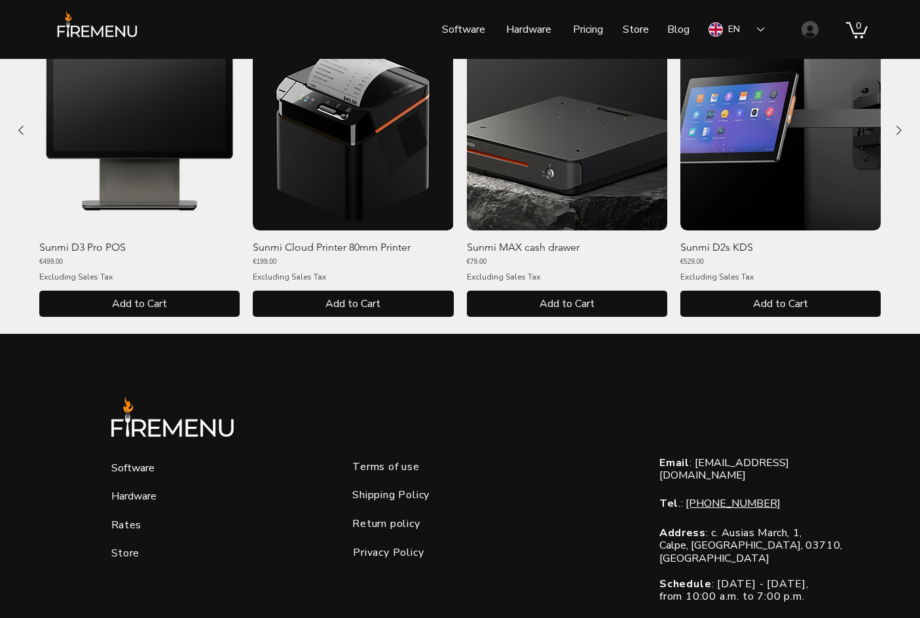
click at [374, 174] on img "Sunmi Cloud Printer 80mm Printer gallery" at bounding box center [353, 130] width 200 height 200
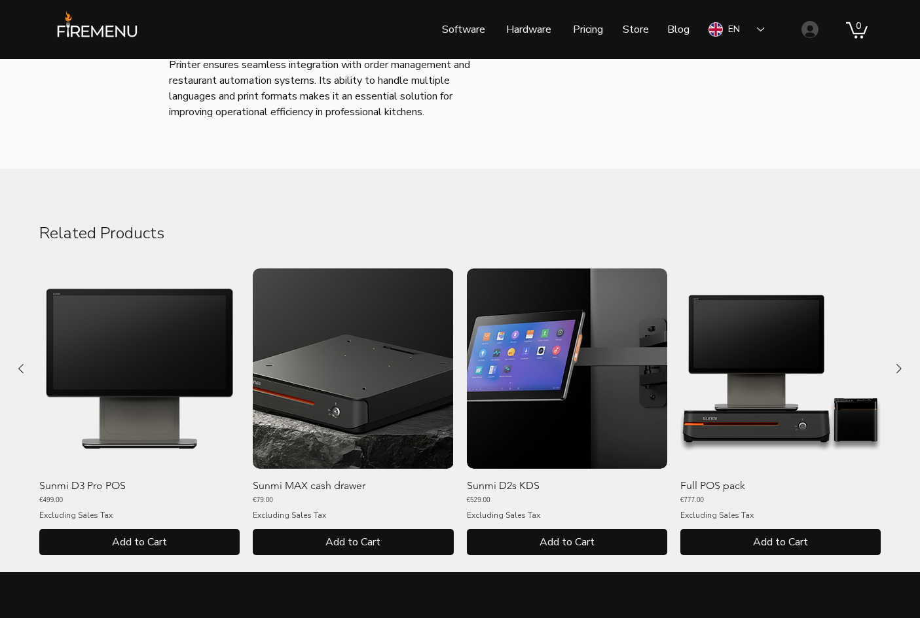
scroll to position [786, 0]
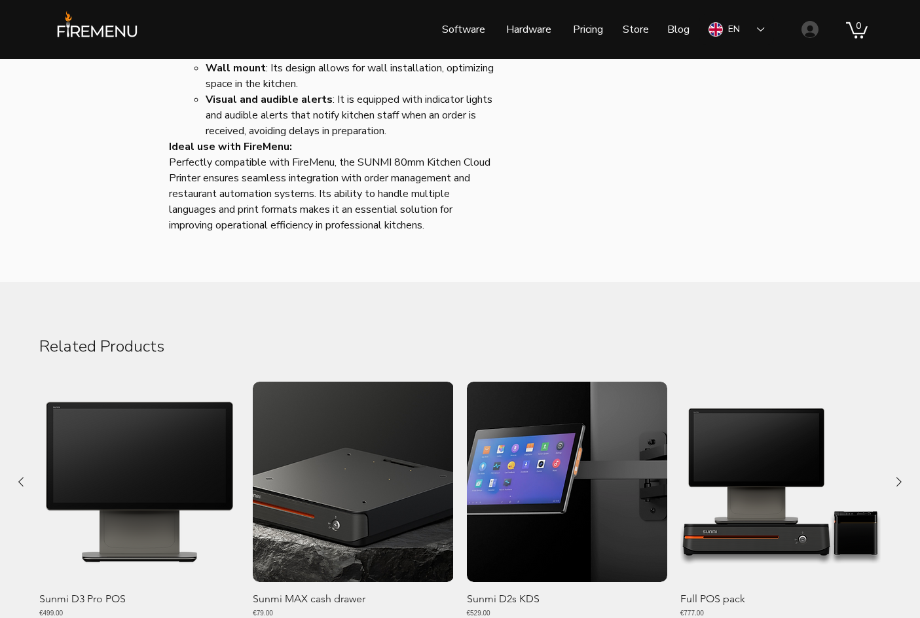
click at [707, 435] on img "Full POS pack gallery" at bounding box center [780, 482] width 200 height 200
